Goal: Go to known website: Access a specific website the user already knows

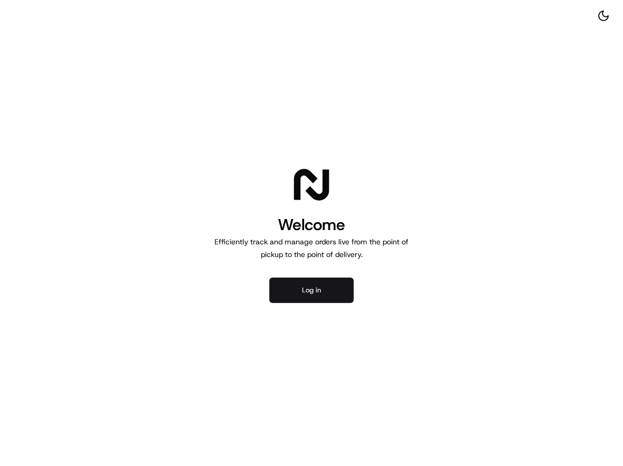
click at [292, 303] on button "Log in" at bounding box center [311, 289] width 84 height 25
